Goal: Task Accomplishment & Management: Complete application form

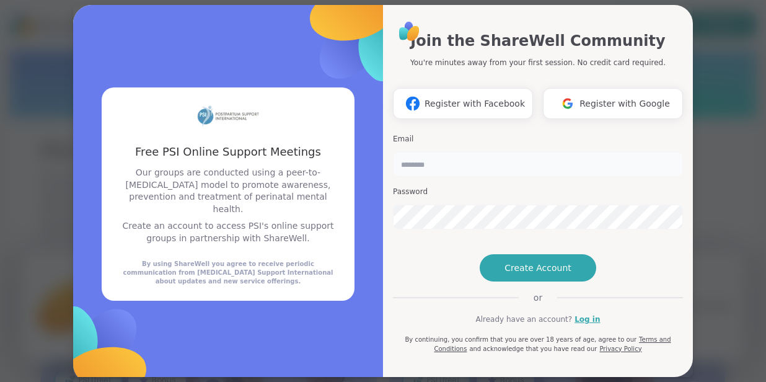
click at [425, 163] on input "email" at bounding box center [538, 164] width 290 height 25
type input "**********"
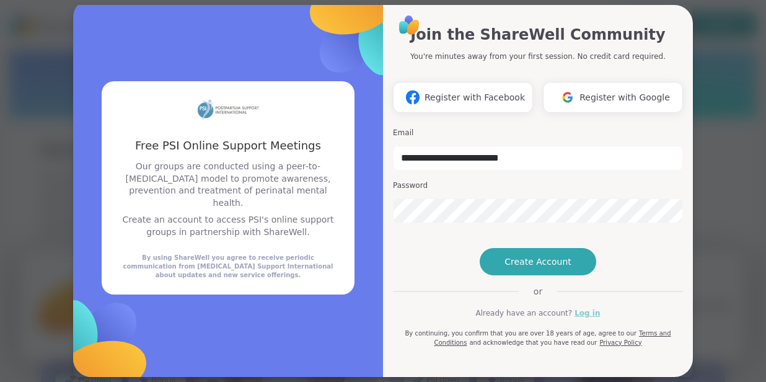
click at [580, 312] on link "Log in" at bounding box center [587, 313] width 25 height 11
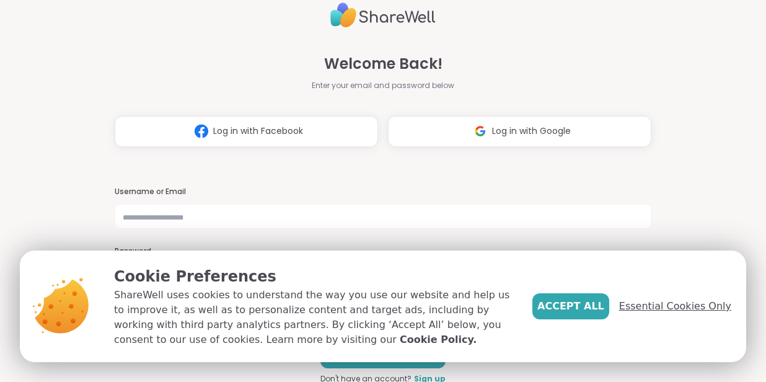
click at [658, 309] on span "Essential Cookies Only" at bounding box center [675, 306] width 112 height 15
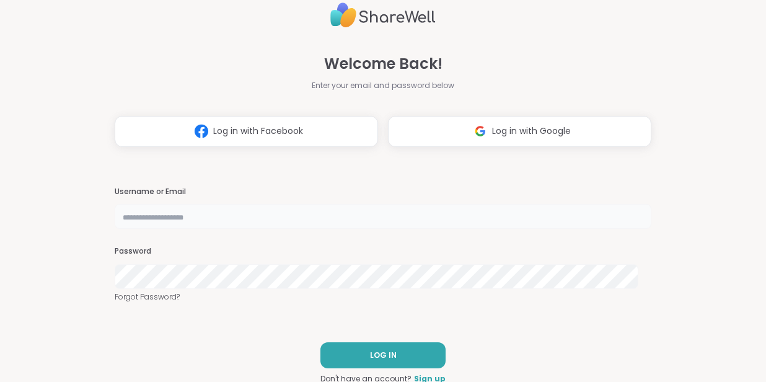
click at [285, 219] on input "text" at bounding box center [383, 216] width 536 height 25
type input "**********"
click at [356, 343] on button "LOG IN" at bounding box center [383, 355] width 125 height 26
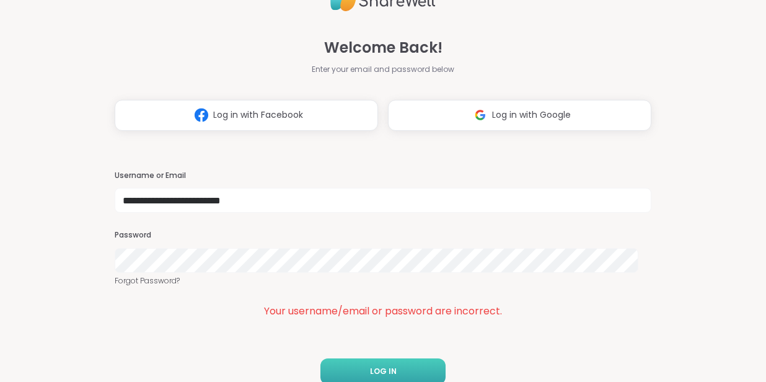
click at [370, 370] on span "LOG IN" at bounding box center [383, 371] width 27 height 11
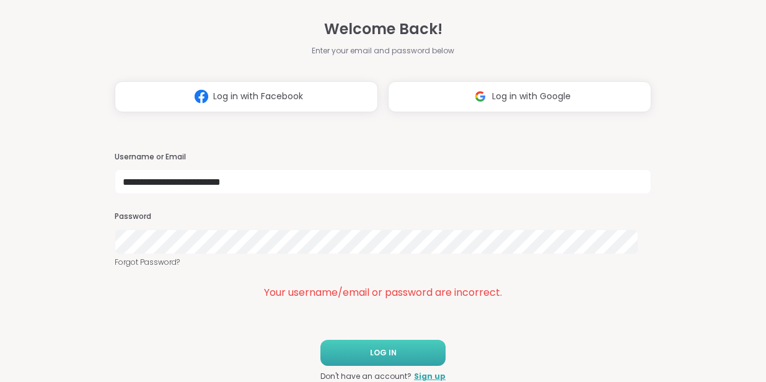
scroll to position [19, 0]
click at [416, 377] on link "Sign up" at bounding box center [430, 376] width 32 height 11
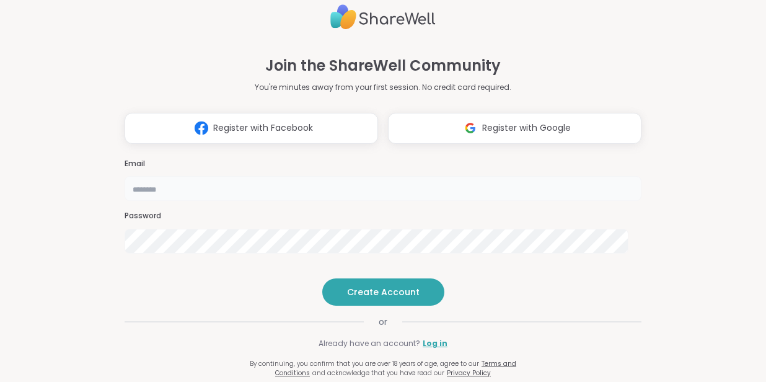
click at [284, 176] on input "email" at bounding box center [383, 188] width 516 height 25
type input "**********"
click at [48, 227] on div "**********" at bounding box center [383, 191] width 766 height 382
click at [389, 298] on span "Create Account" at bounding box center [383, 292] width 73 height 12
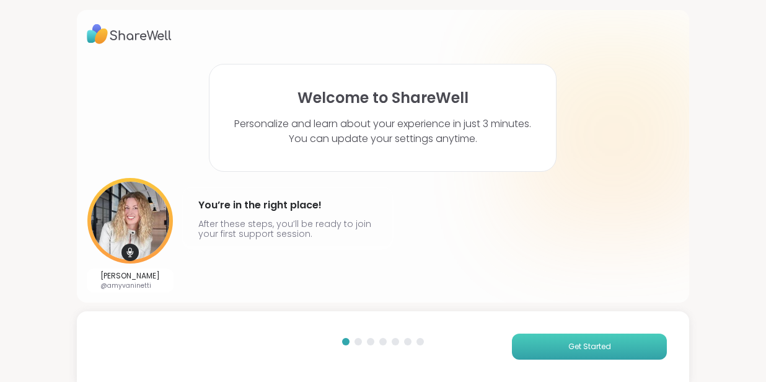
click at [536, 337] on button "Get Started" at bounding box center [589, 347] width 155 height 26
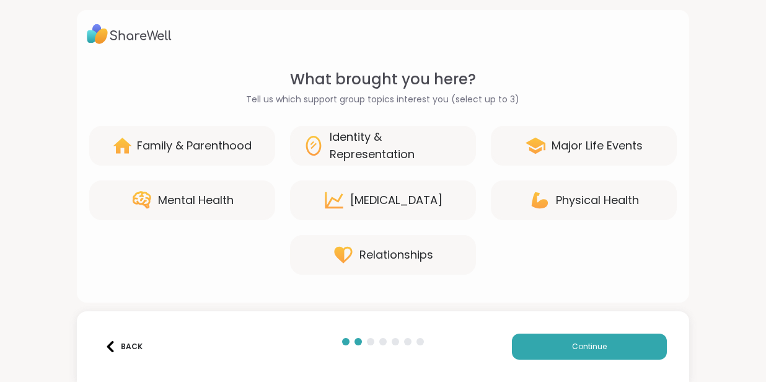
click at [275, 136] on div "Family & Parenthood" at bounding box center [182, 146] width 186 height 40
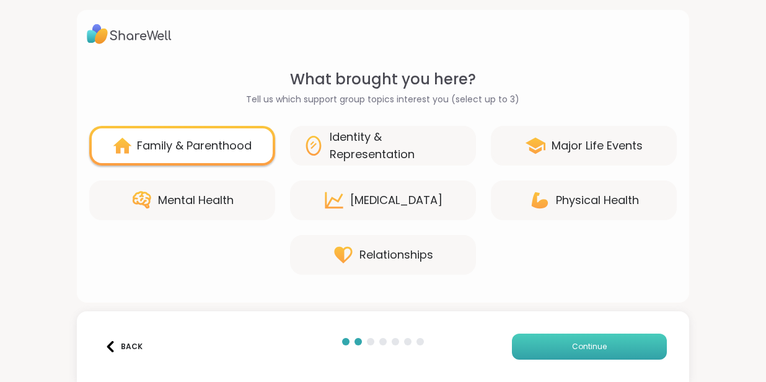
click at [547, 347] on button "Continue" at bounding box center [589, 347] width 155 height 26
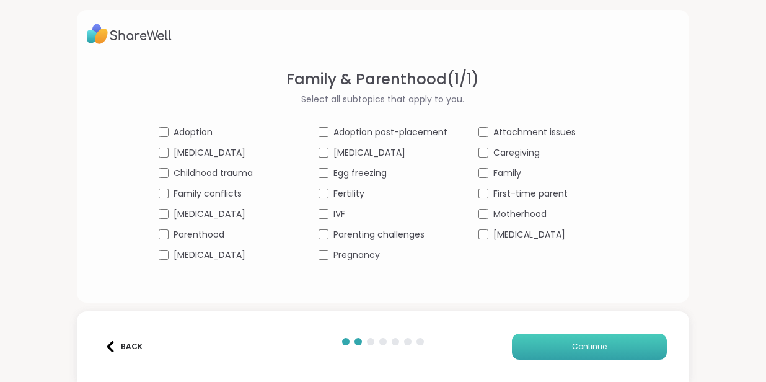
click at [537, 356] on button "Continue" at bounding box center [589, 347] width 155 height 26
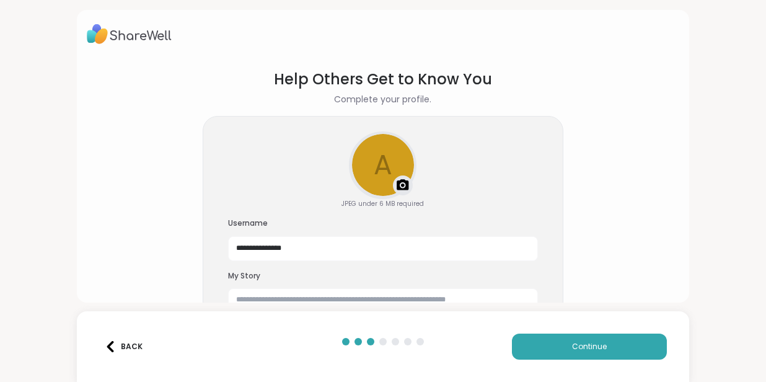
scroll to position [41, 0]
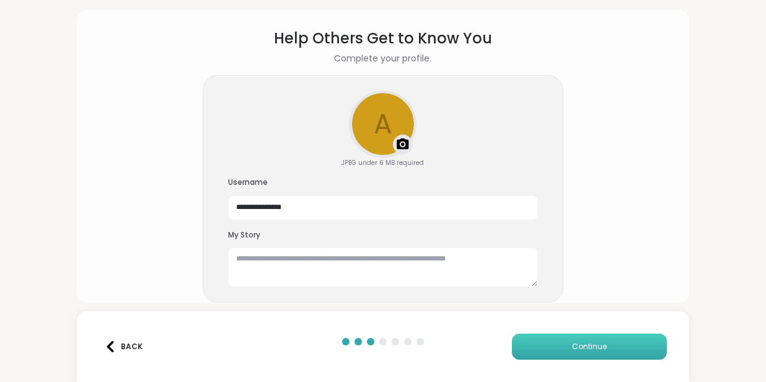
click at [608, 341] on button "Continue" at bounding box center [589, 347] width 155 height 26
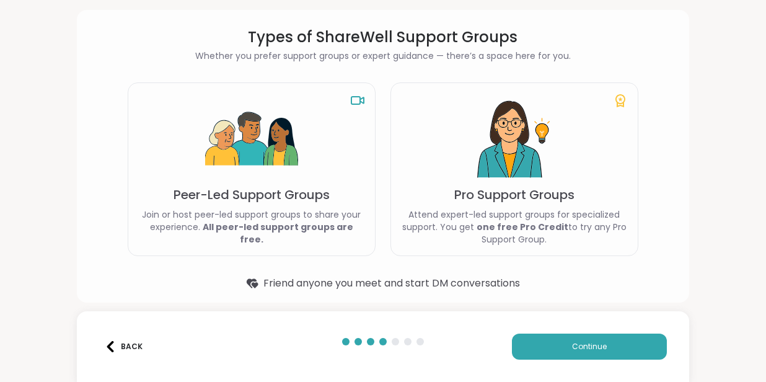
click at [117, 355] on button "Back" at bounding box center [124, 347] width 50 height 26
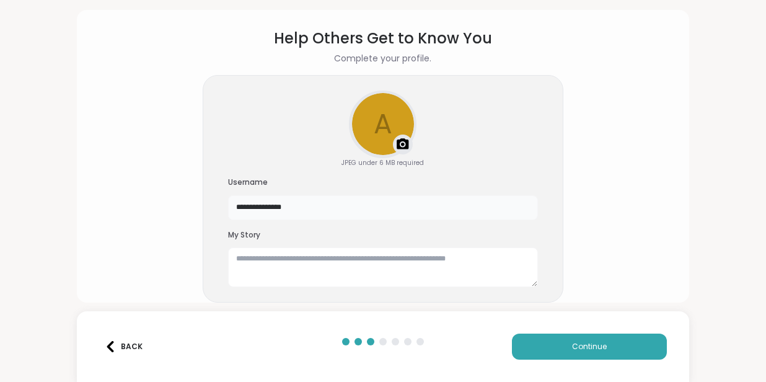
drag, startPoint x: 304, startPoint y: 211, endPoint x: 191, endPoint y: 212, distance: 113.5
click at [191, 212] on section "**********" at bounding box center [383, 153] width 593 height 273
type input "*******"
click at [614, 343] on button "Continue" at bounding box center [589, 347] width 155 height 26
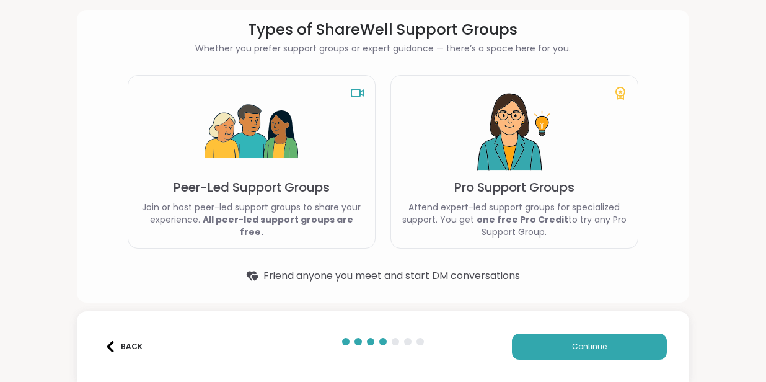
scroll to position [48, 0]
click at [592, 346] on span "Continue" at bounding box center [589, 346] width 35 height 11
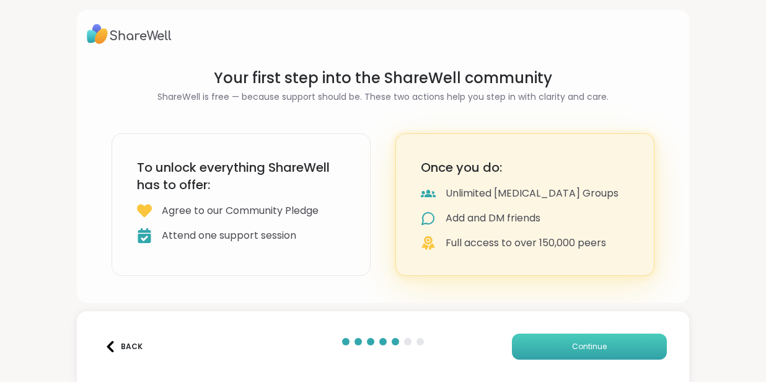
scroll to position [0, 0]
click at [577, 353] on button "Continue" at bounding box center [589, 347] width 155 height 26
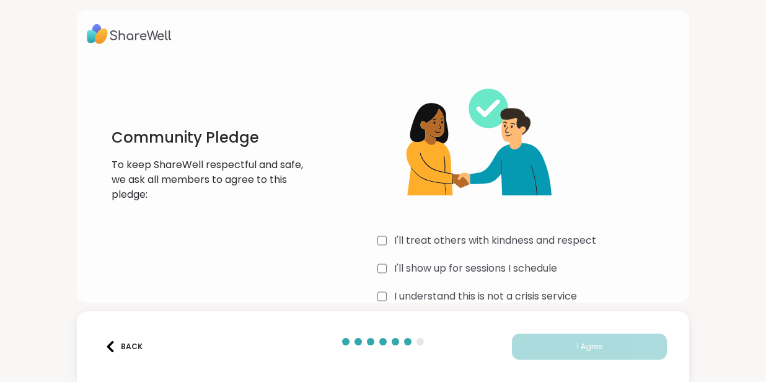
scroll to position [24, 0]
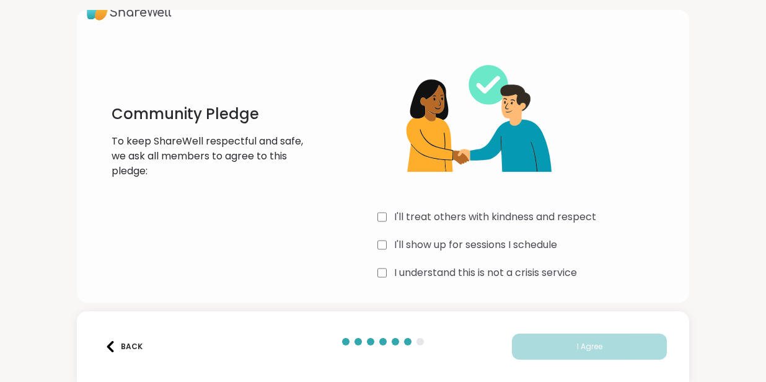
click at [383, 275] on div "I understand this is not a crisis service" at bounding box center [529, 272] width 303 height 15
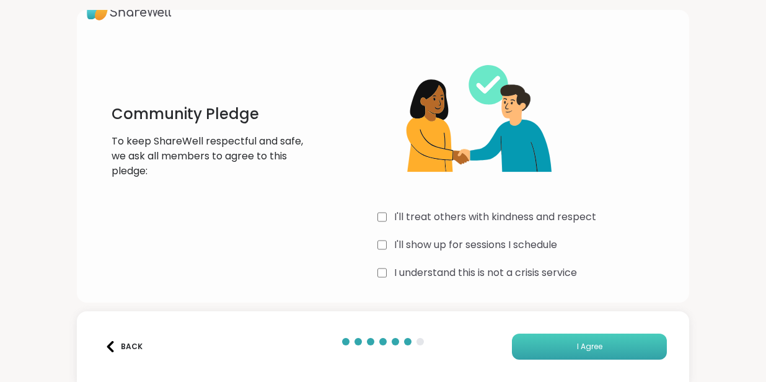
click at [567, 348] on button "I Agree" at bounding box center [589, 347] width 155 height 26
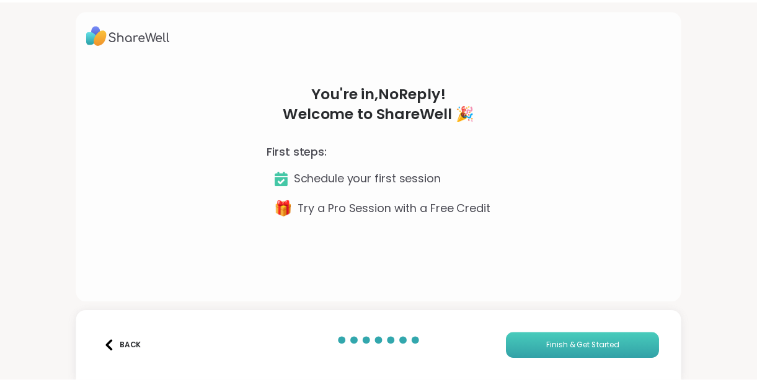
scroll to position [0, 0]
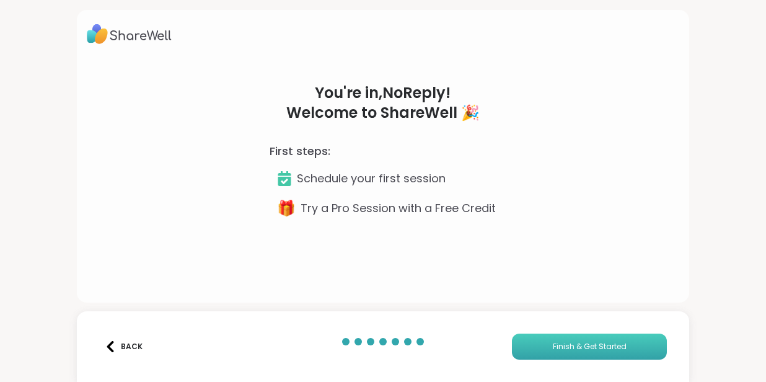
click at [567, 348] on span "Finish & Get Started" at bounding box center [590, 346] width 74 height 11
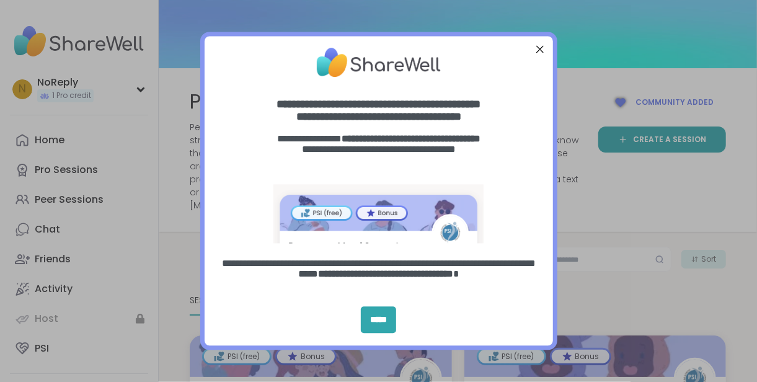
click at [541, 49] on div at bounding box center [539, 49] width 16 height 16
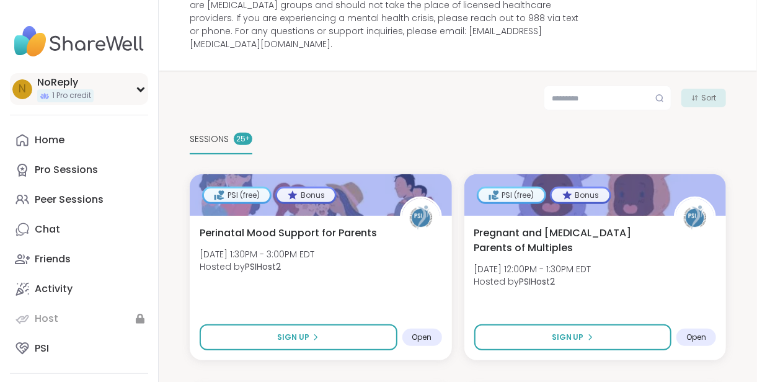
scroll to position [155, 0]
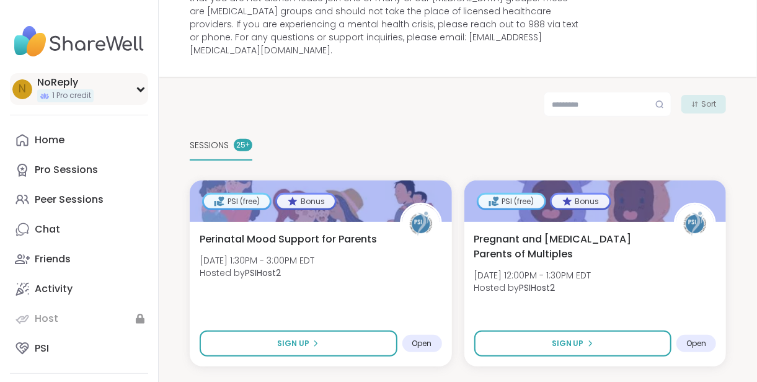
click at [136, 83] on div "N NoReply 1 Pro credit" at bounding box center [79, 89] width 138 height 32
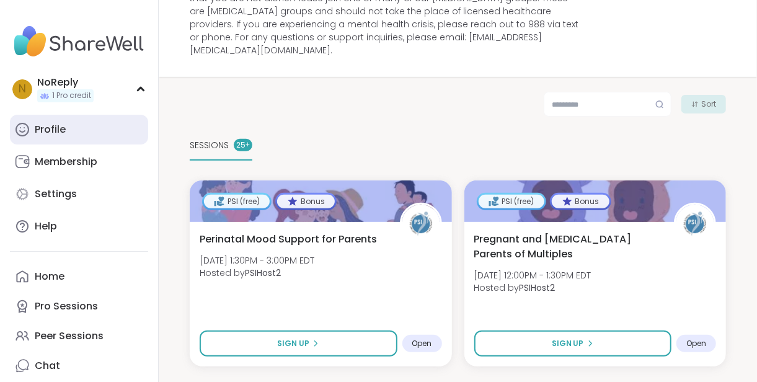
click at [70, 134] on link "Profile" at bounding box center [79, 130] width 138 height 30
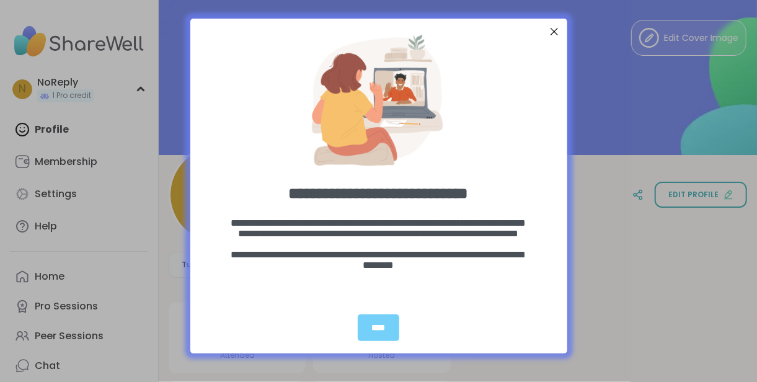
click at [559, 30] on div at bounding box center [554, 32] width 16 height 16
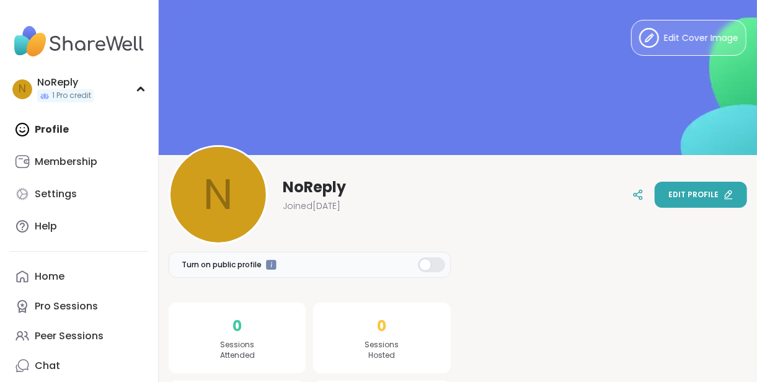
click at [692, 196] on span "Edit profile" at bounding box center [693, 194] width 50 height 11
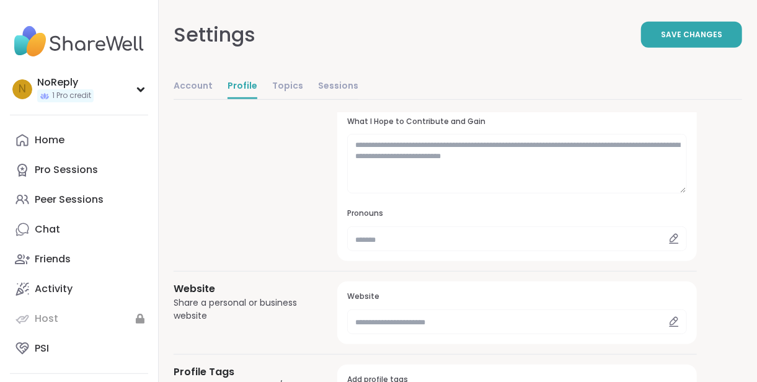
scroll to position [317, 0]
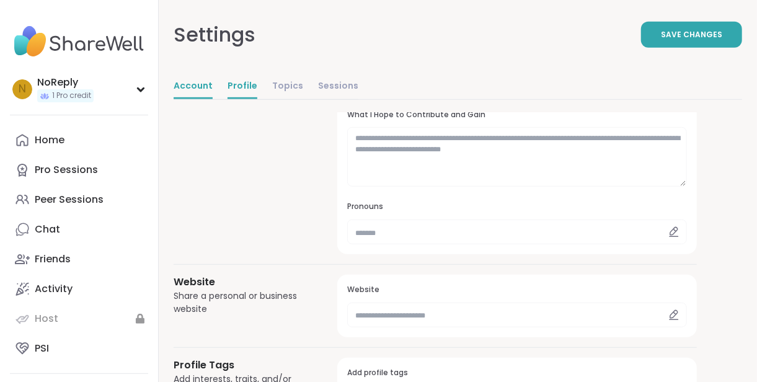
click at [198, 84] on link "Account" at bounding box center [193, 86] width 39 height 25
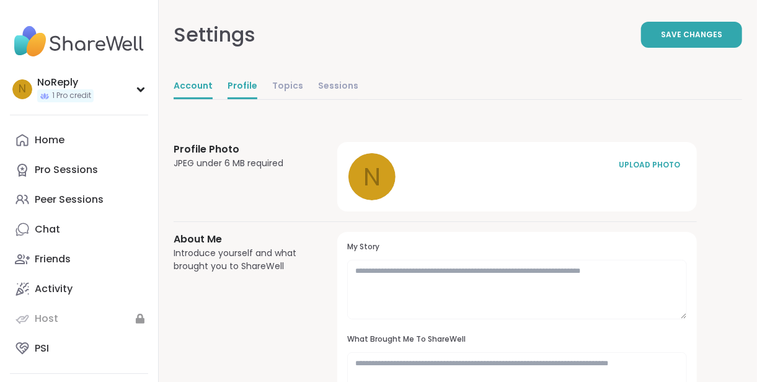
select select "**"
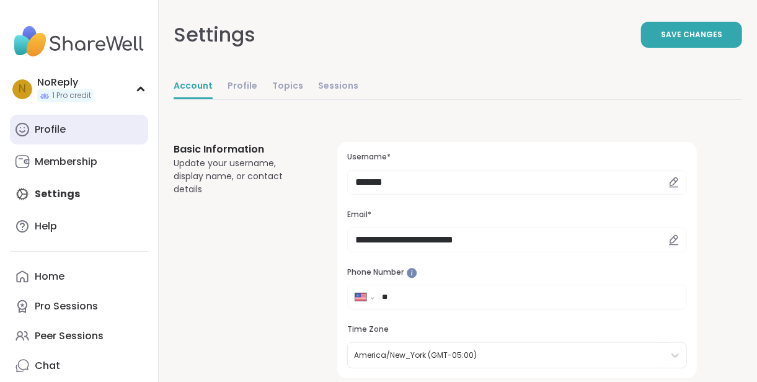
click at [79, 134] on link "Profile" at bounding box center [79, 130] width 138 height 30
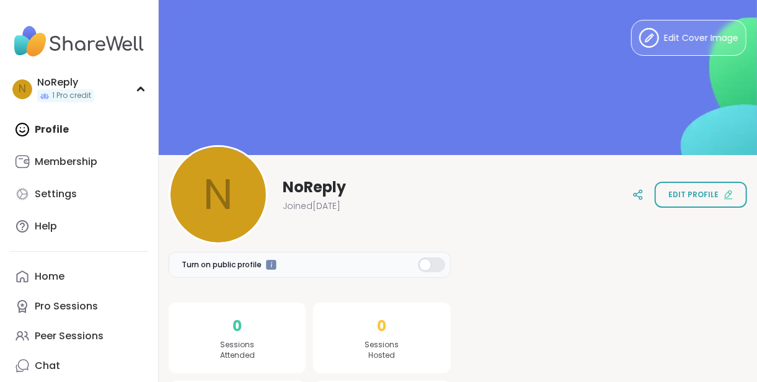
scroll to position [81, 0]
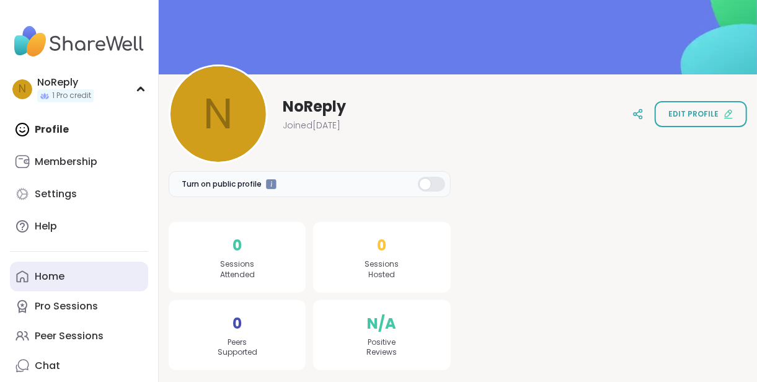
click at [58, 269] on link "Home" at bounding box center [79, 277] width 138 height 30
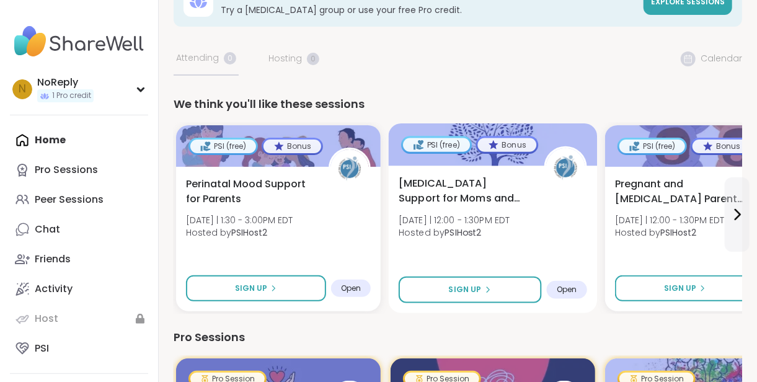
scroll to position [39, 0]
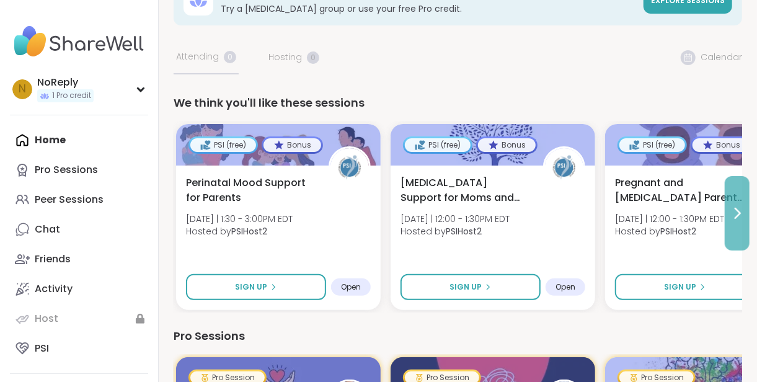
click at [747, 204] on button at bounding box center [737, 213] width 25 height 74
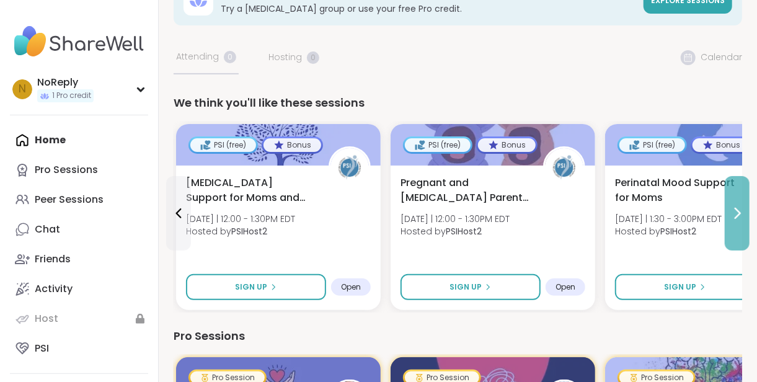
click at [747, 204] on button at bounding box center [737, 213] width 25 height 74
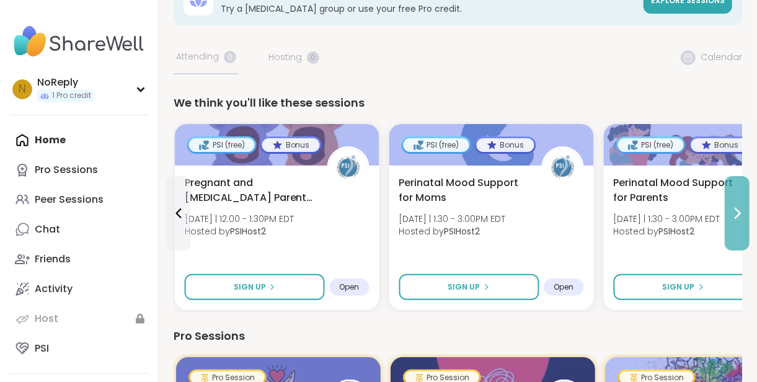
click at [747, 204] on button at bounding box center [737, 213] width 25 height 74
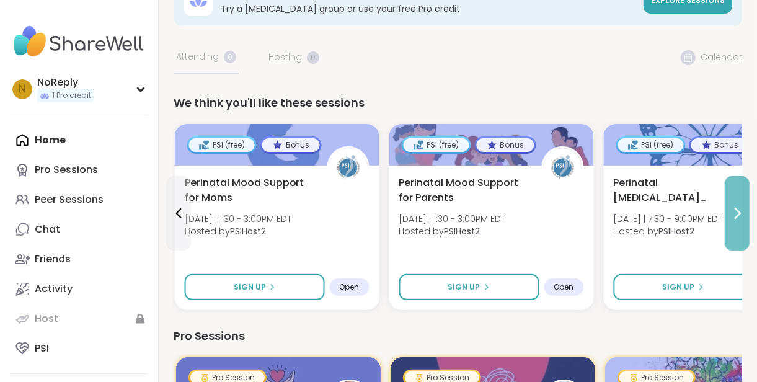
click at [747, 204] on button at bounding box center [737, 213] width 25 height 74
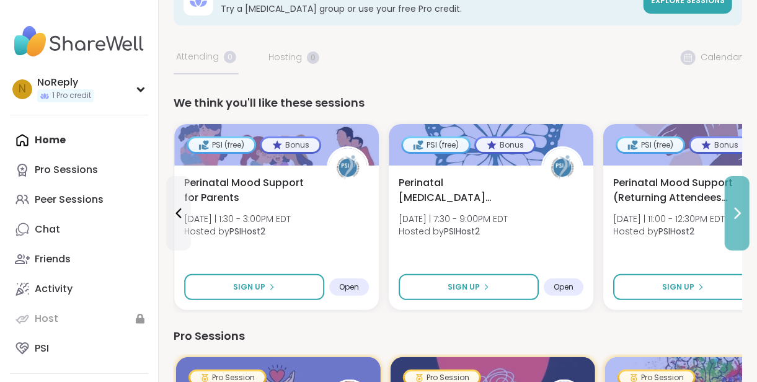
click at [747, 204] on button at bounding box center [737, 213] width 25 height 74
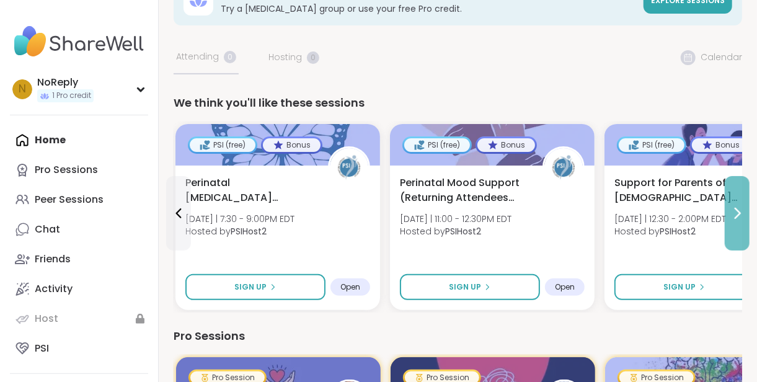
click at [747, 204] on button at bounding box center [737, 213] width 25 height 74
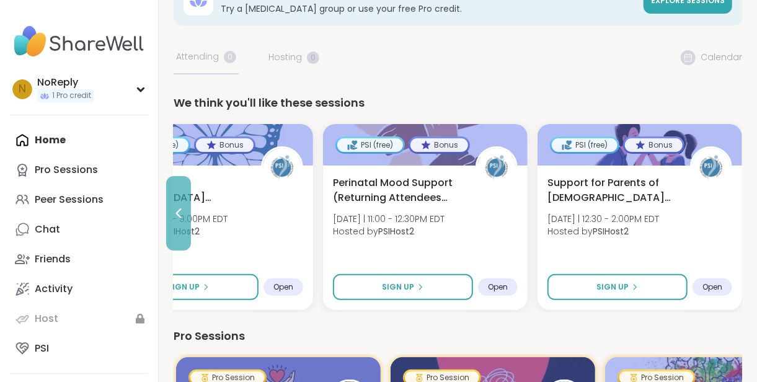
click at [182, 205] on button at bounding box center [178, 213] width 25 height 74
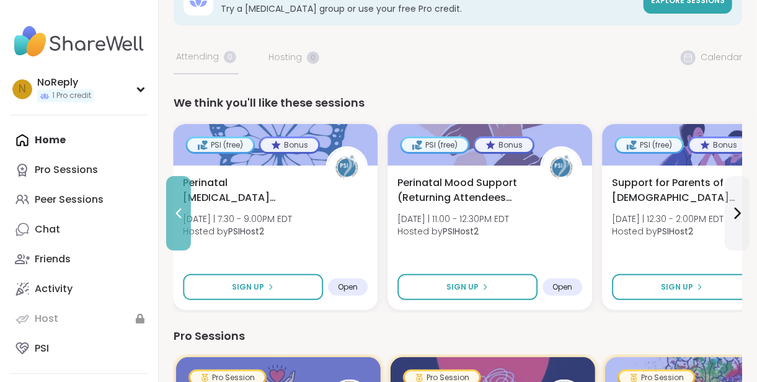
click at [182, 205] on button at bounding box center [178, 213] width 25 height 74
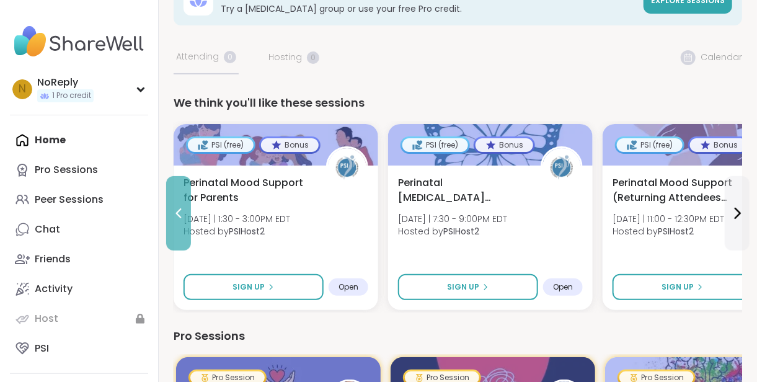
click at [182, 205] on button at bounding box center [178, 213] width 25 height 74
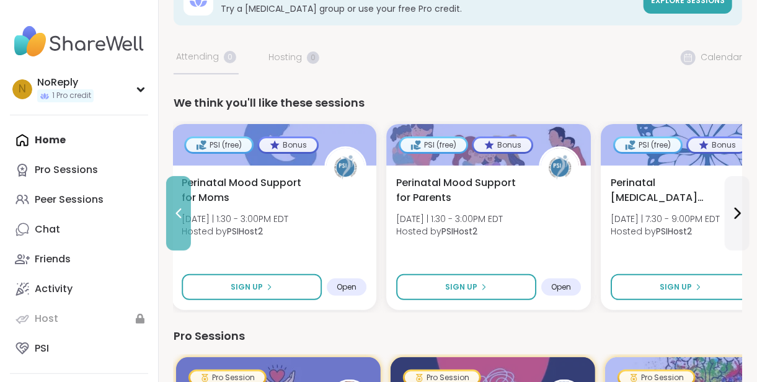
click at [182, 205] on button at bounding box center [178, 213] width 25 height 74
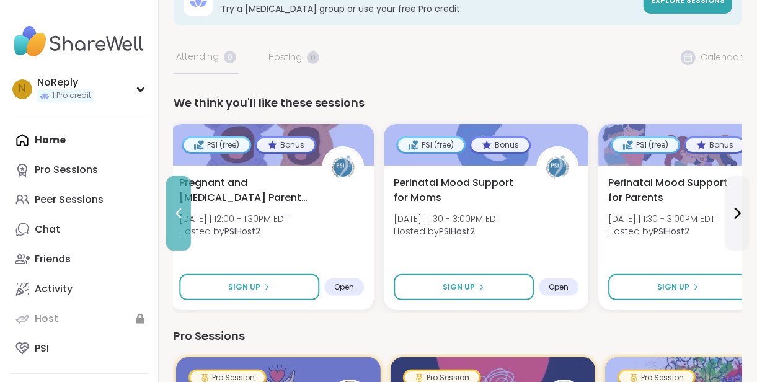
click at [182, 205] on button at bounding box center [178, 213] width 25 height 74
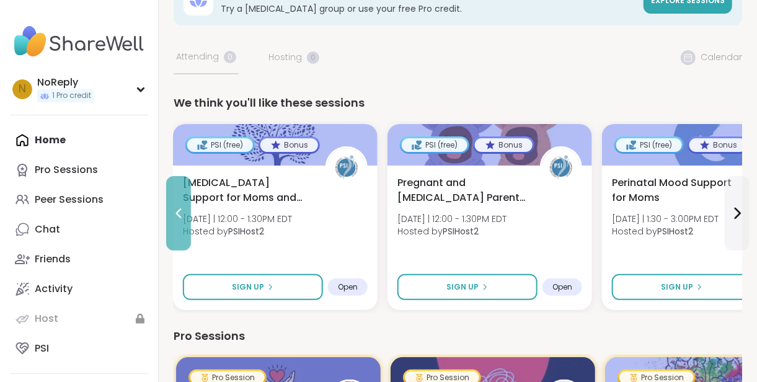
click at [182, 205] on button at bounding box center [178, 213] width 25 height 74
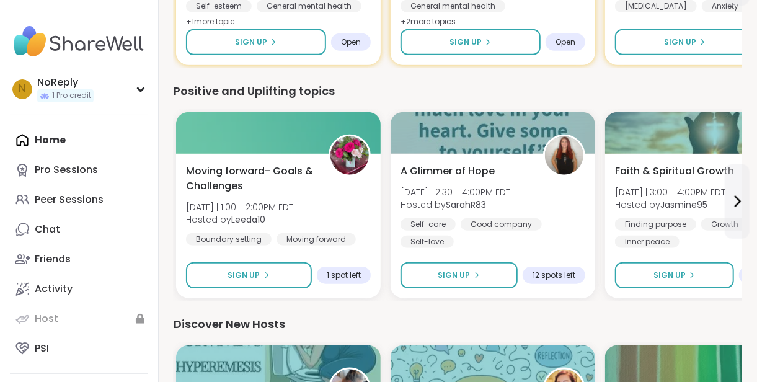
scroll to position [0, 0]
